Goal: Task Accomplishment & Management: Use online tool/utility

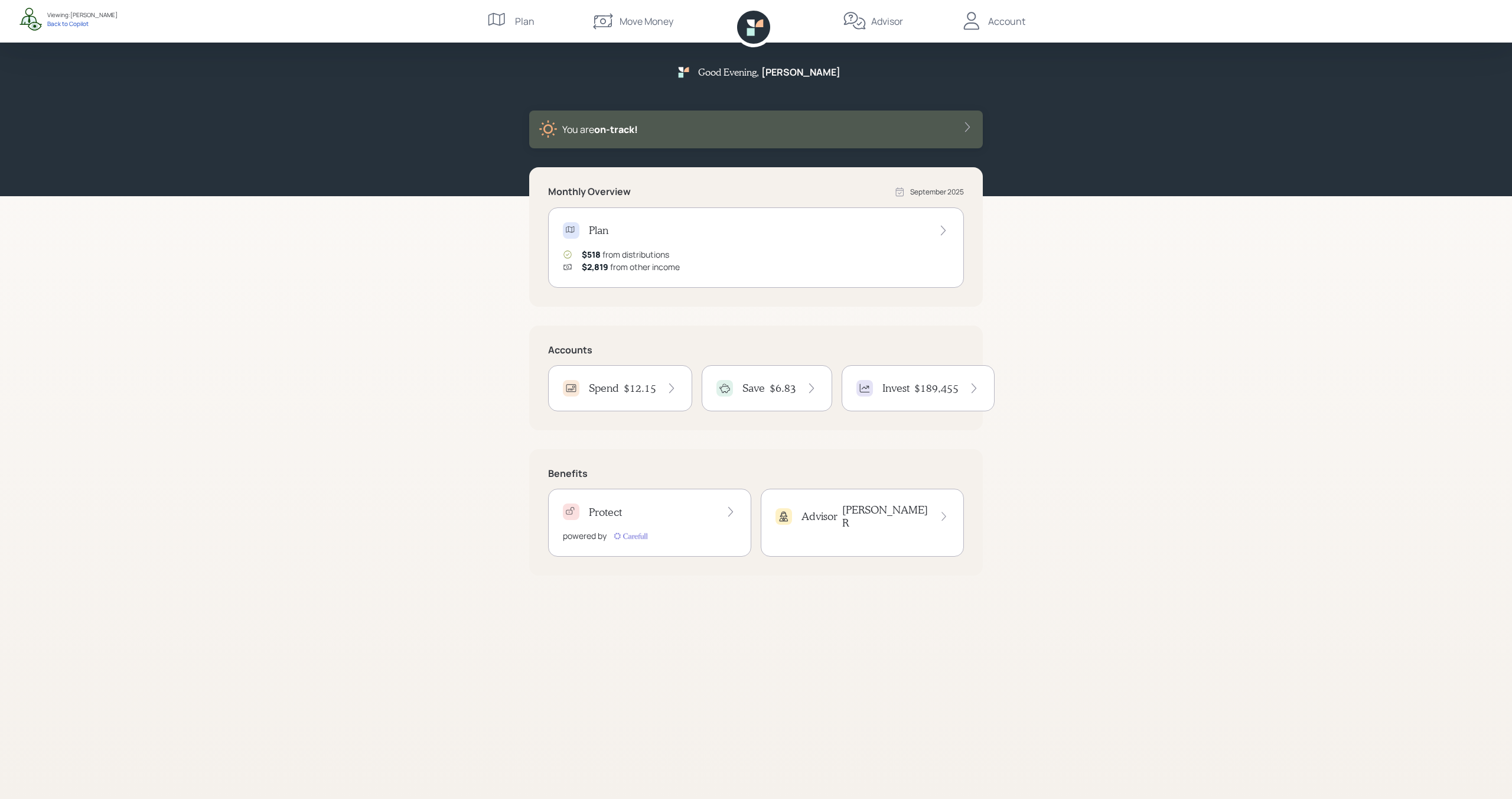
click at [647, 380] on div "Spend $12.15" at bounding box center [620, 388] width 114 height 17
